Goal: Communication & Community: Answer question/provide support

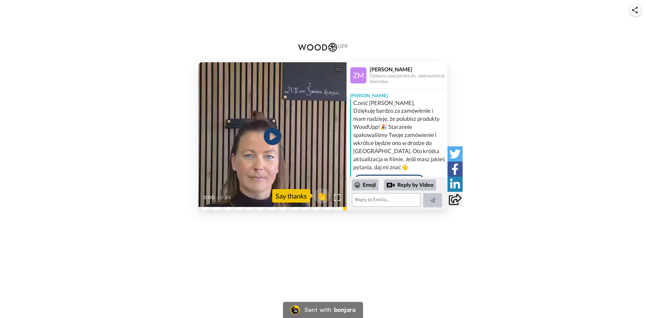
click at [273, 137] on icon "Play/Pause" at bounding box center [273, 136] width 18 height 32
click at [371, 187] on div "Emoji" at bounding box center [365, 184] width 27 height 11
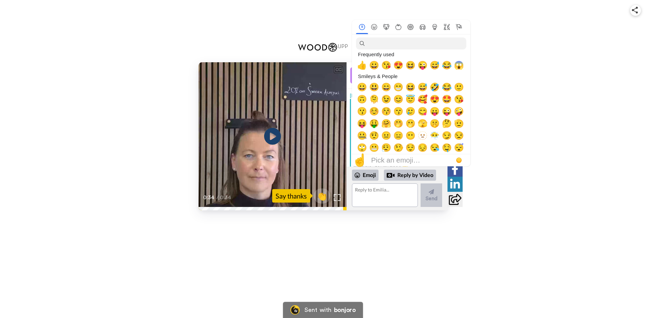
click at [566, 301] on div "CC Play/Pause 0:34 / 0:34 👏 Say thanks [PERSON_NAME] specjalista ds. zadowoleni…" at bounding box center [323, 159] width 646 height 318
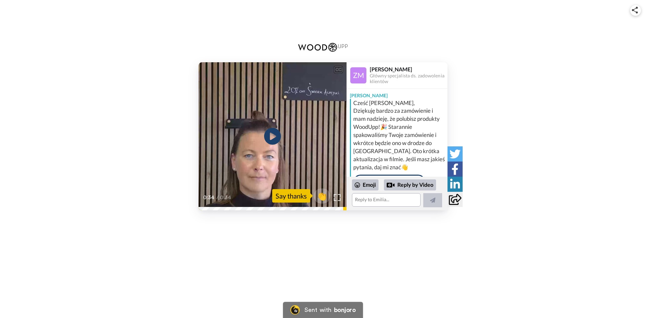
click at [291, 196] on div "Say thanks" at bounding box center [291, 195] width 38 height 13
click at [370, 187] on div "Emoji" at bounding box center [365, 184] width 27 height 11
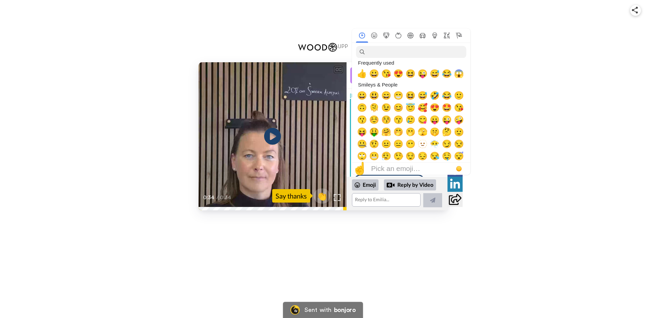
click at [561, 118] on div "CC Play/Pause 0:34 / 0:34 👏 Say thanks [PERSON_NAME] specjalista ds. zadowoleni…" at bounding box center [323, 136] width 646 height 148
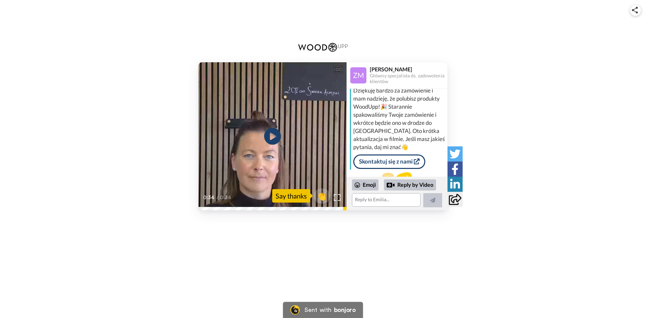
scroll to position [10, 0]
click at [270, 136] on icon "Play/Pause" at bounding box center [273, 136] width 18 height 32
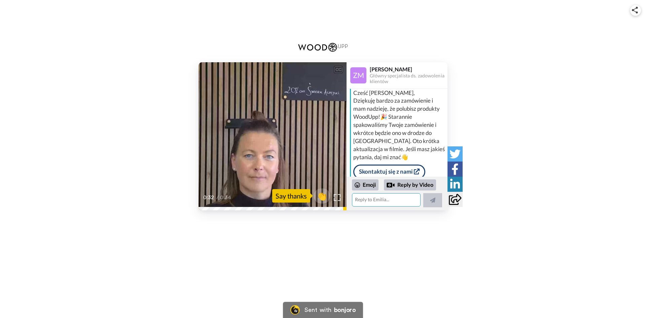
click at [395, 201] on textarea at bounding box center [386, 199] width 69 height 13
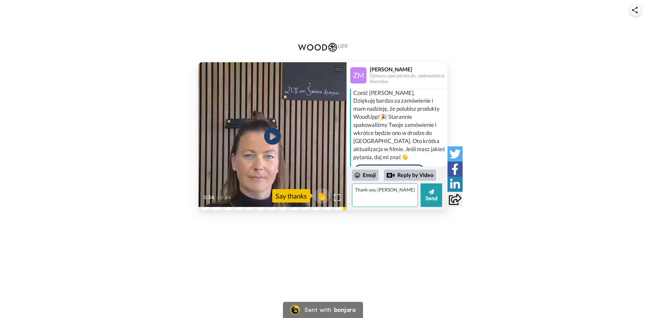
drag, startPoint x: 392, startPoint y: 192, endPoint x: 397, endPoint y: 195, distance: 5.6
click at [397, 195] on textarea "Thank you [PERSON_NAME]" at bounding box center [385, 195] width 66 height 24
drag, startPoint x: 355, startPoint y: 191, endPoint x: 376, endPoint y: 191, distance: 21.2
click at [376, 191] on textarea "Thank you [PERSON_NAME]" at bounding box center [385, 195] width 66 height 24
click at [409, 191] on textarea "Dziękuję bardzo Emilia" at bounding box center [385, 195] width 66 height 24
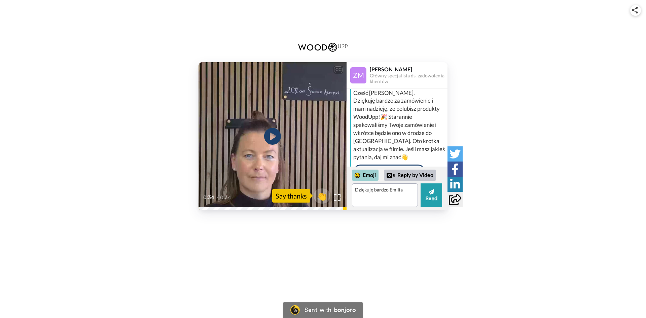
click at [370, 175] on div "Emoji" at bounding box center [365, 175] width 27 height 11
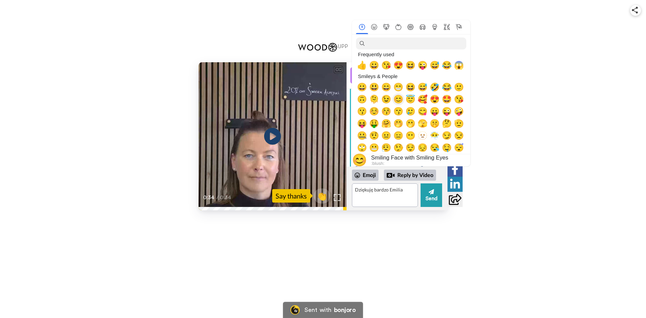
click at [401, 99] on span "😊" at bounding box center [398, 99] width 10 height 9
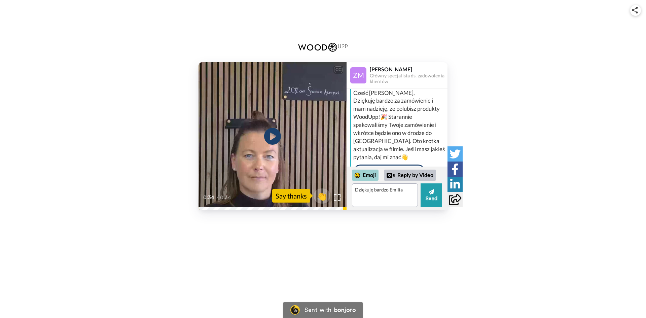
click at [373, 175] on div "Emoji" at bounding box center [365, 175] width 27 height 11
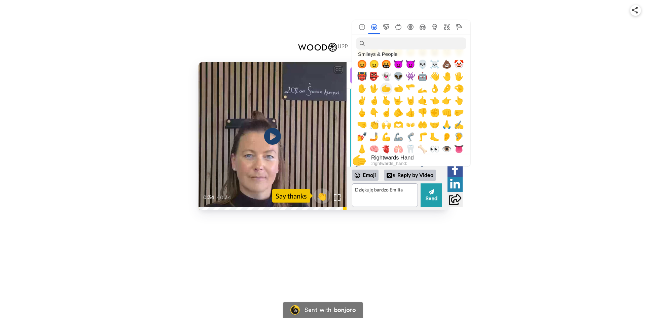
scroll to position [135, 0]
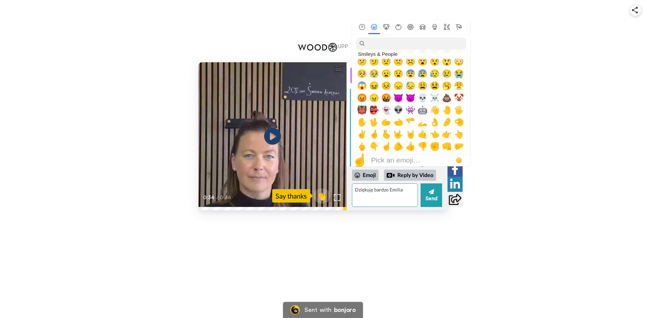
click at [412, 190] on textarea "Dziękuję bardzo Emilia 😊" at bounding box center [385, 195] width 66 height 24
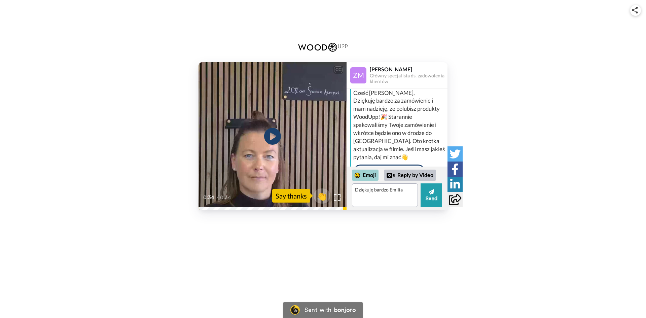
click at [370, 175] on div "Emoji" at bounding box center [365, 175] width 27 height 11
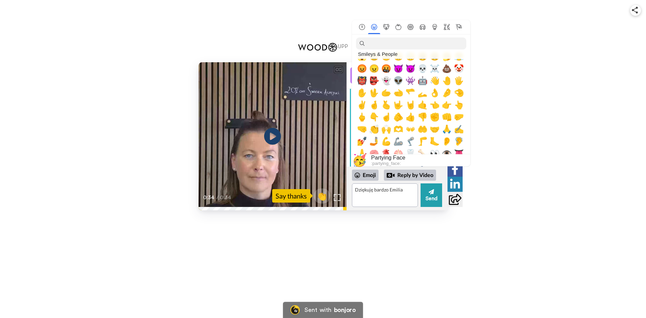
scroll to position [168, 0]
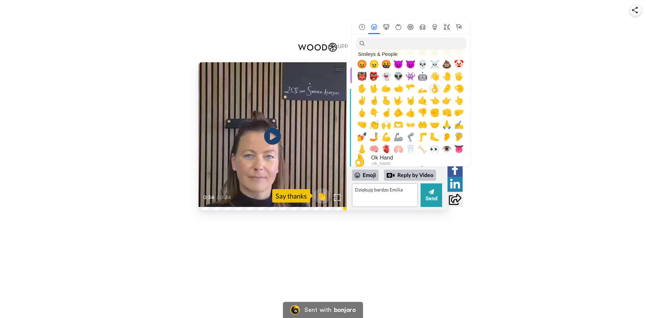
click at [435, 89] on span "👌" at bounding box center [435, 88] width 10 height 9
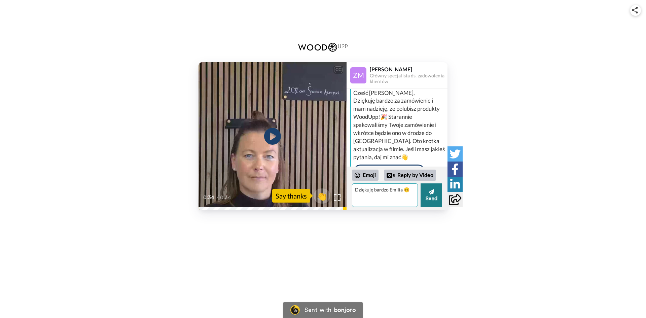
type textarea "Dziękuję bardzo Emilia 😊"
click at [437, 194] on button "Send" at bounding box center [431, 195] width 22 height 24
